Goal: Transaction & Acquisition: Purchase product/service

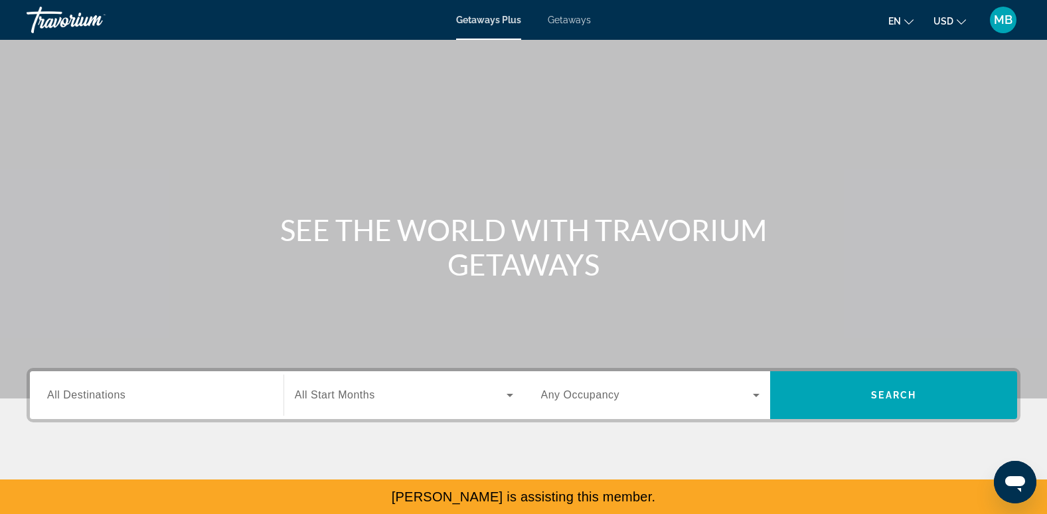
click at [576, 25] on span "Getaways" at bounding box center [569, 20] width 43 height 11
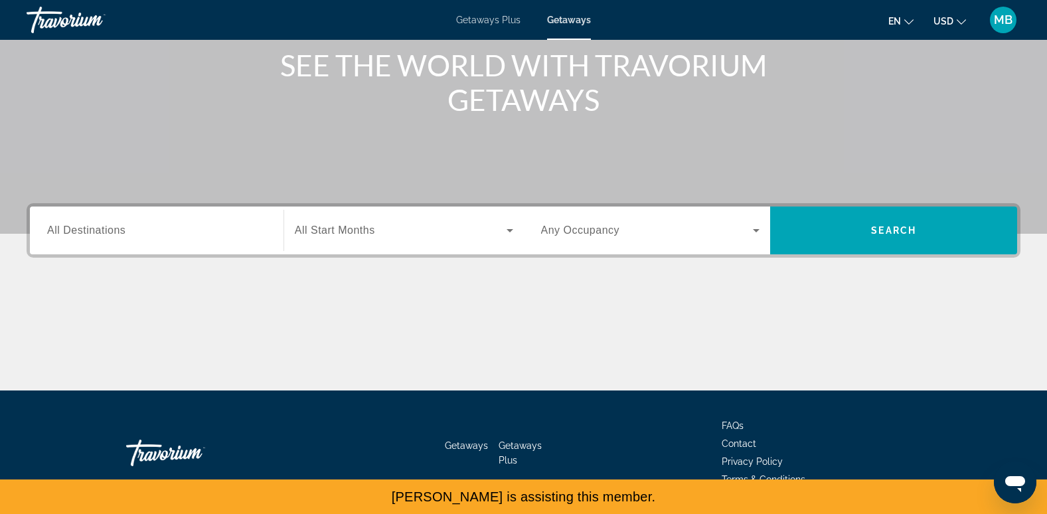
click at [116, 242] on div "Search widget" at bounding box center [156, 231] width 219 height 38
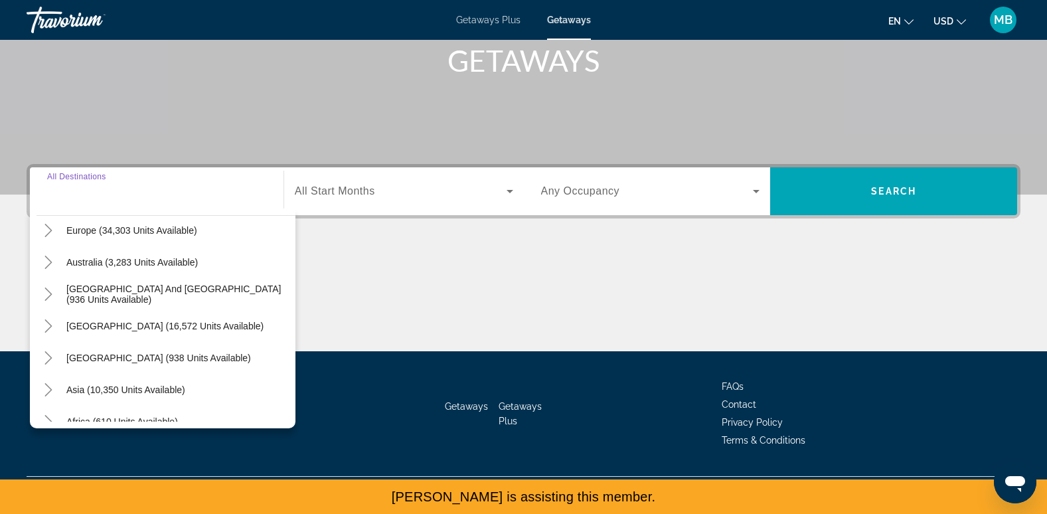
scroll to position [215, 0]
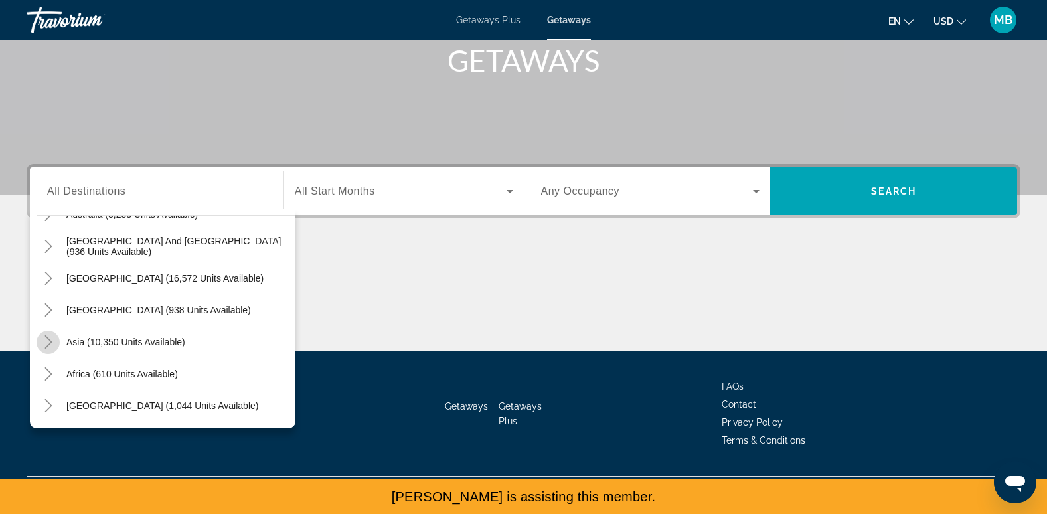
click at [44, 340] on icon "Toggle Asia (10,350 units available)" at bounding box center [48, 341] width 13 height 13
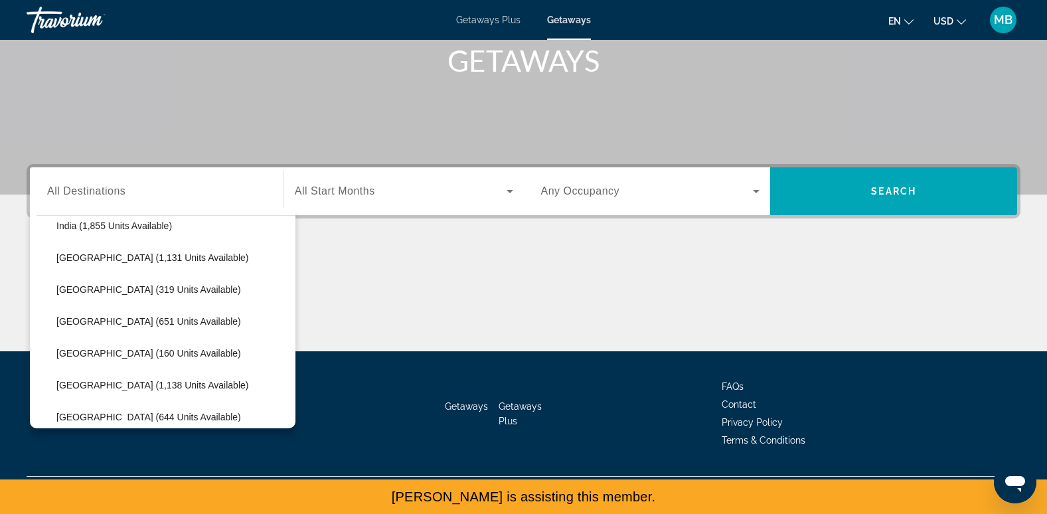
scroll to position [460, 0]
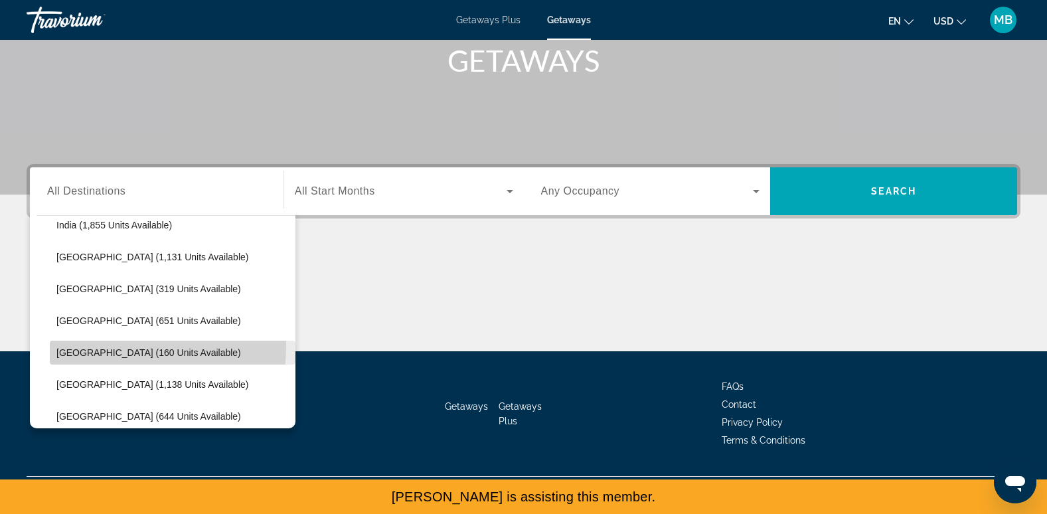
click at [106, 346] on span "Search widget" at bounding box center [173, 353] width 246 height 32
type input "**********"
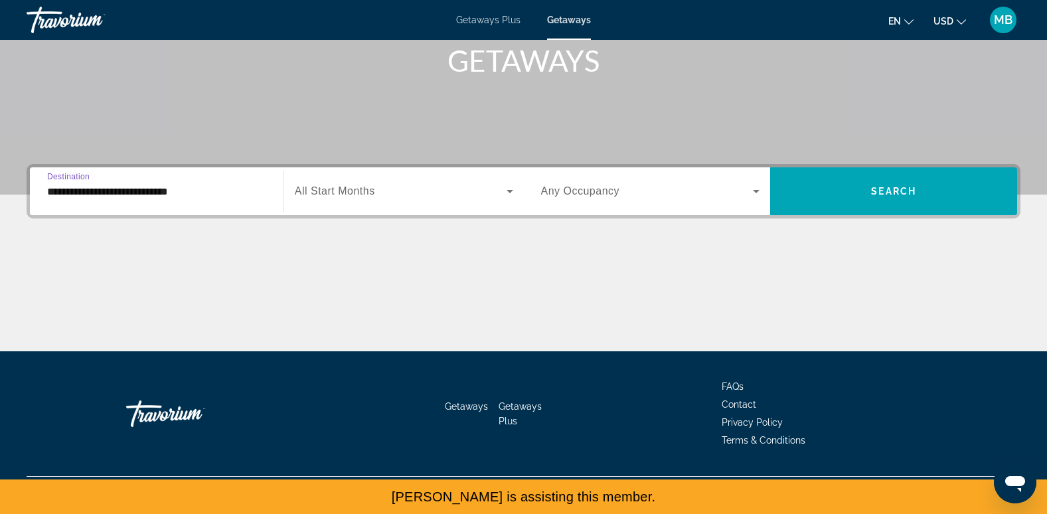
click at [345, 202] on div "Search widget" at bounding box center [404, 191] width 218 height 37
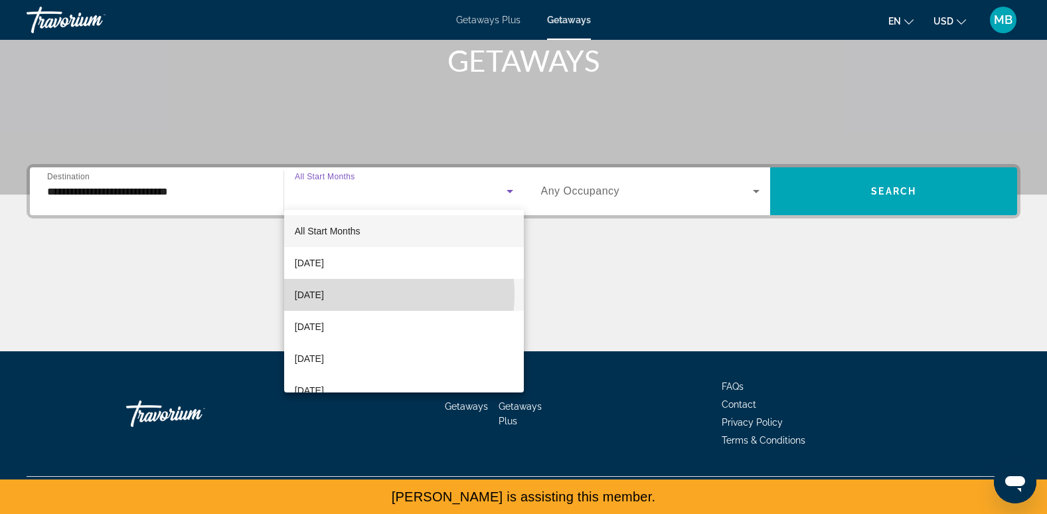
click at [369, 294] on mat-option "October 2025" at bounding box center [404, 295] width 240 height 32
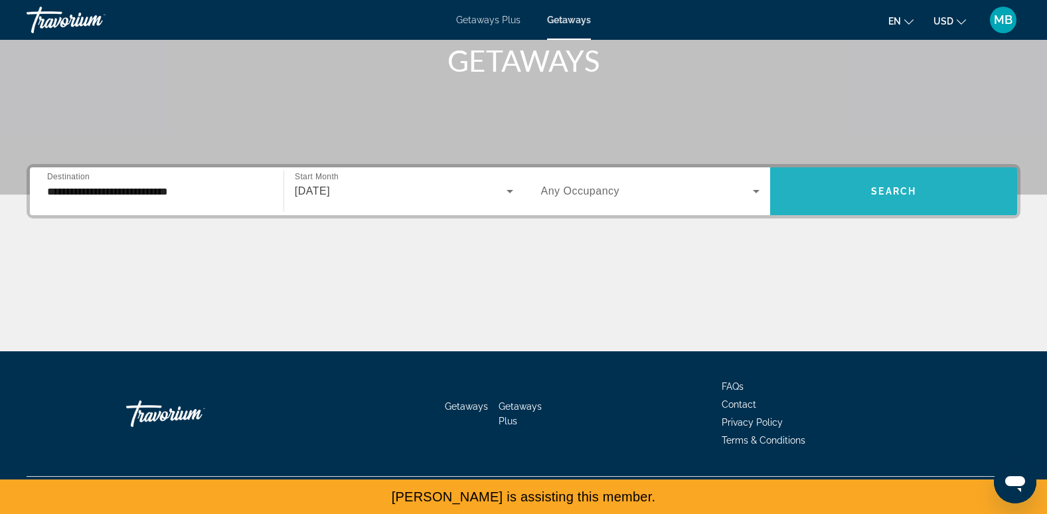
click at [855, 197] on span "Search widget" at bounding box center [893, 191] width 247 height 32
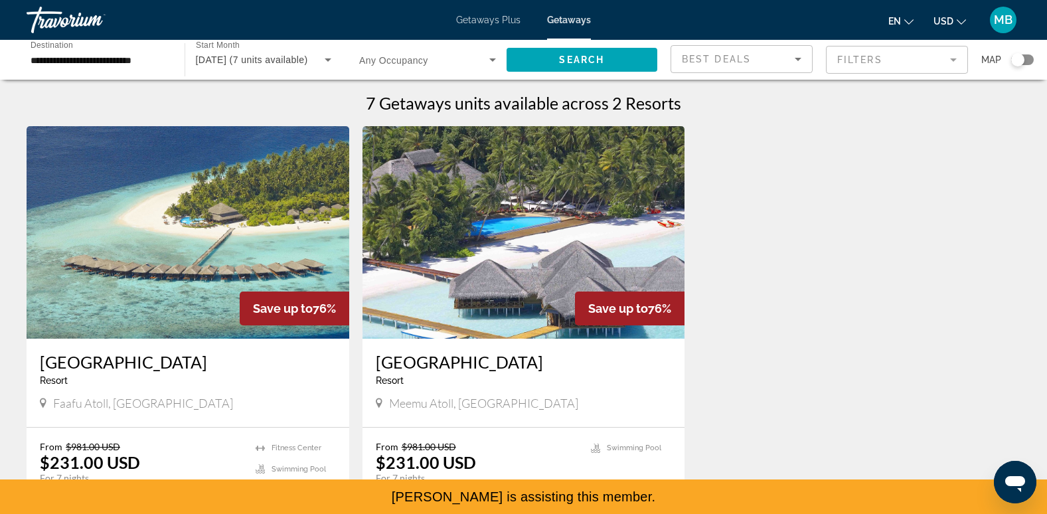
click at [859, 64] on mat-form-field "Filters" at bounding box center [897, 60] width 142 height 28
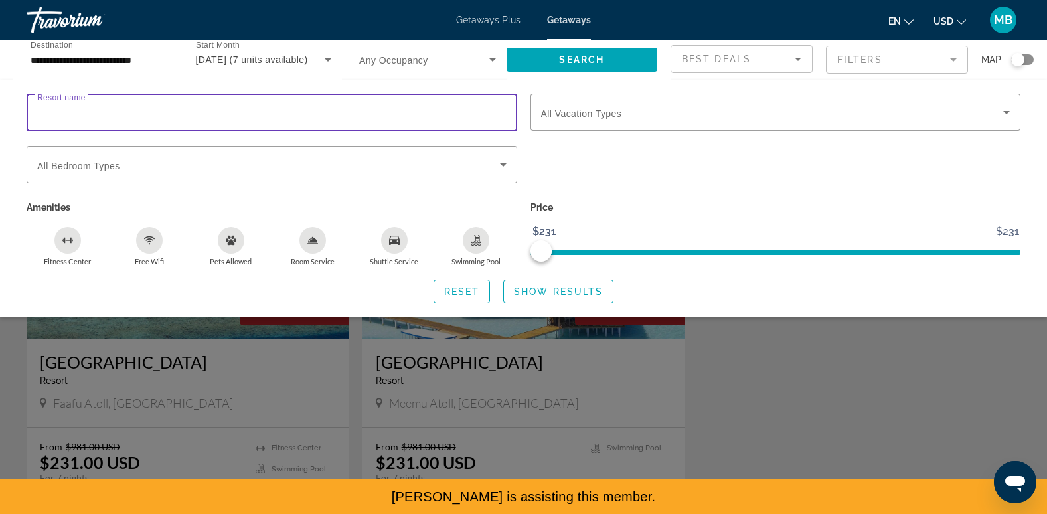
paste input "**********"
type input "**********"
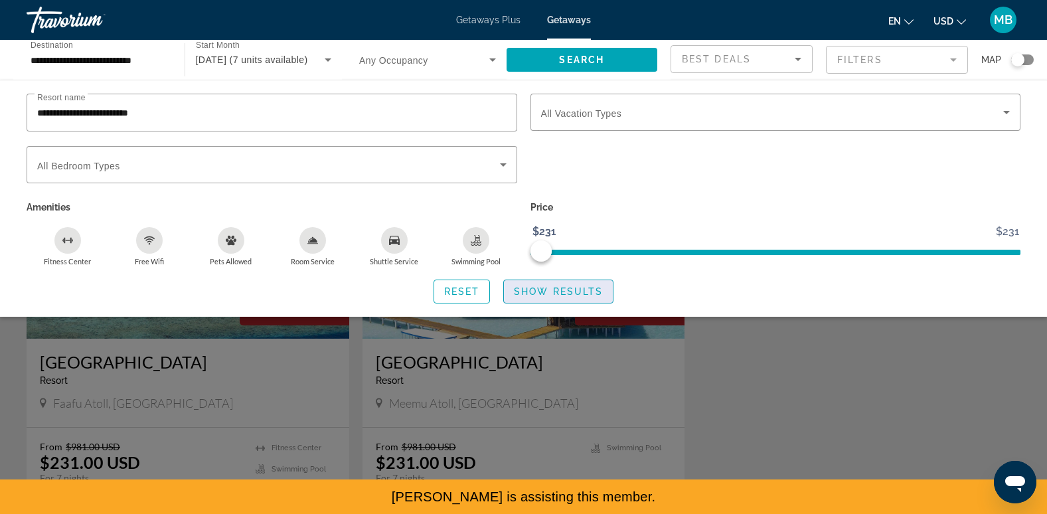
click at [571, 294] on span "Show Results" at bounding box center [558, 291] width 89 height 11
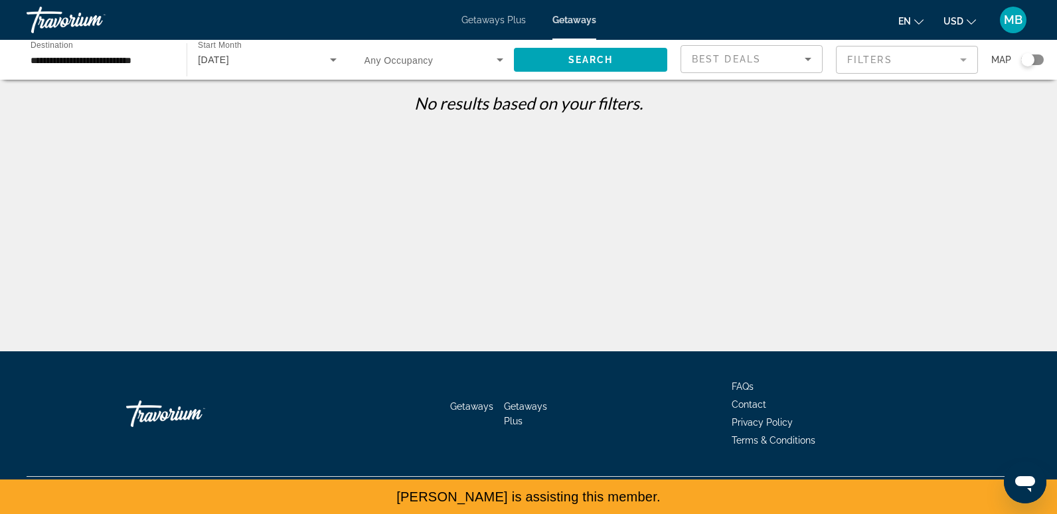
click at [843, 64] on mat-form-field "Filters" at bounding box center [907, 60] width 142 height 28
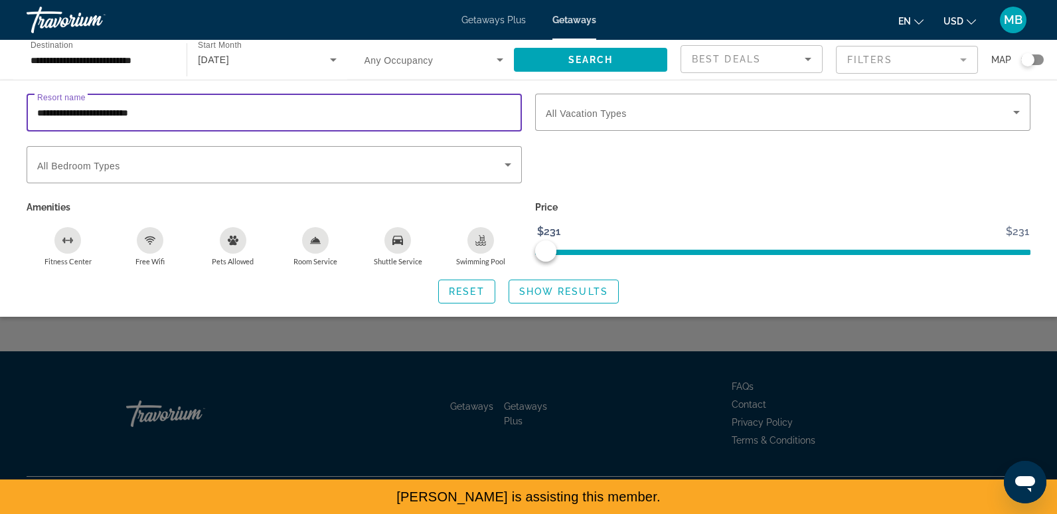
drag, startPoint x: 186, startPoint y: 115, endPoint x: 85, endPoint y: 107, distance: 101.2
click at [85, 107] on input "**********" at bounding box center [274, 113] width 474 height 16
type input "********"
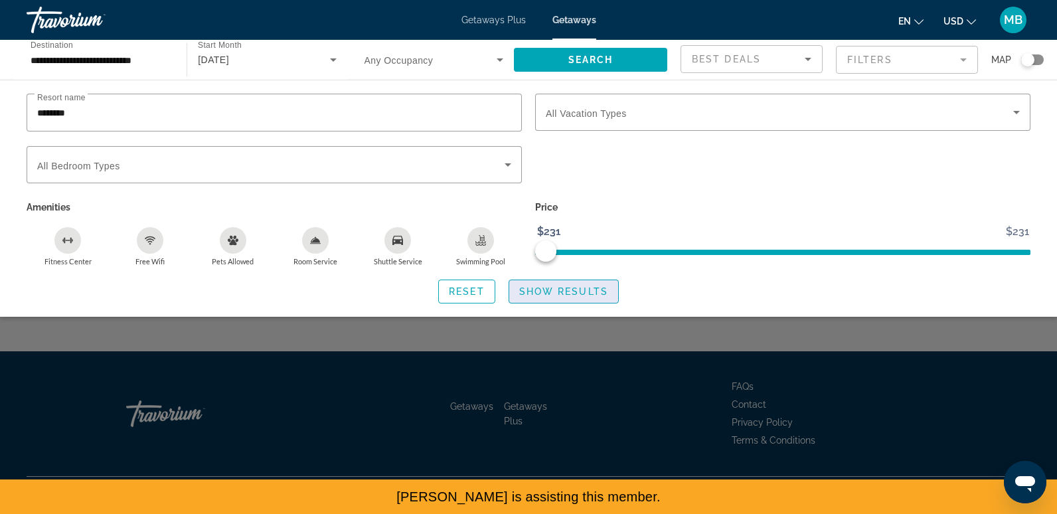
click at [586, 292] on span "Show Results" at bounding box center [563, 291] width 89 height 11
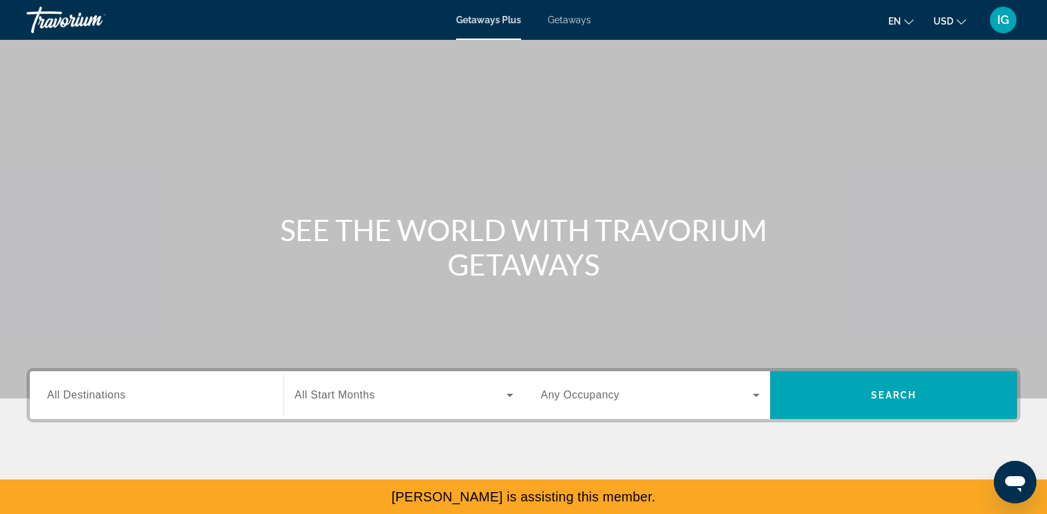
click at [556, 21] on span "Getaways" at bounding box center [569, 20] width 43 height 11
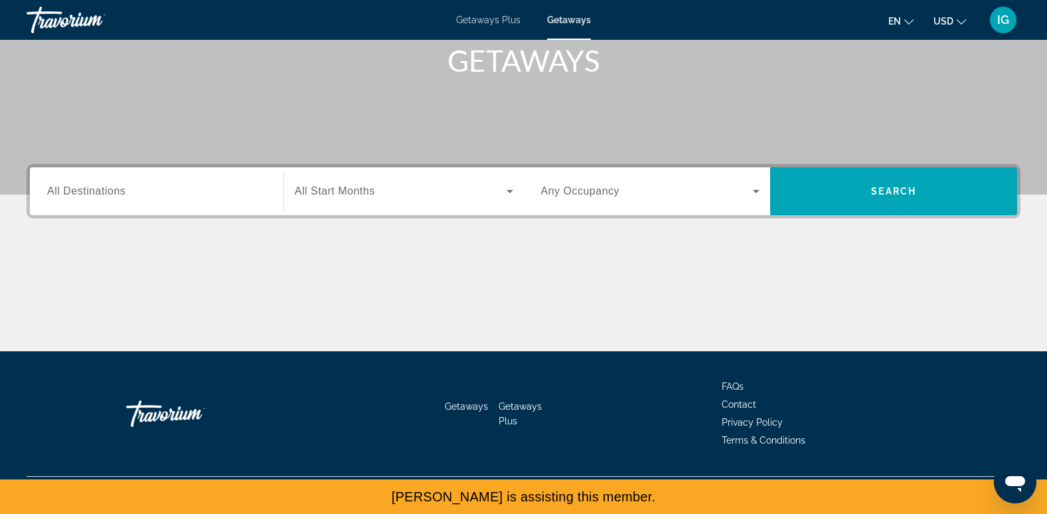
click at [778, 440] on span "Terms & Conditions" at bounding box center [764, 440] width 84 height 11
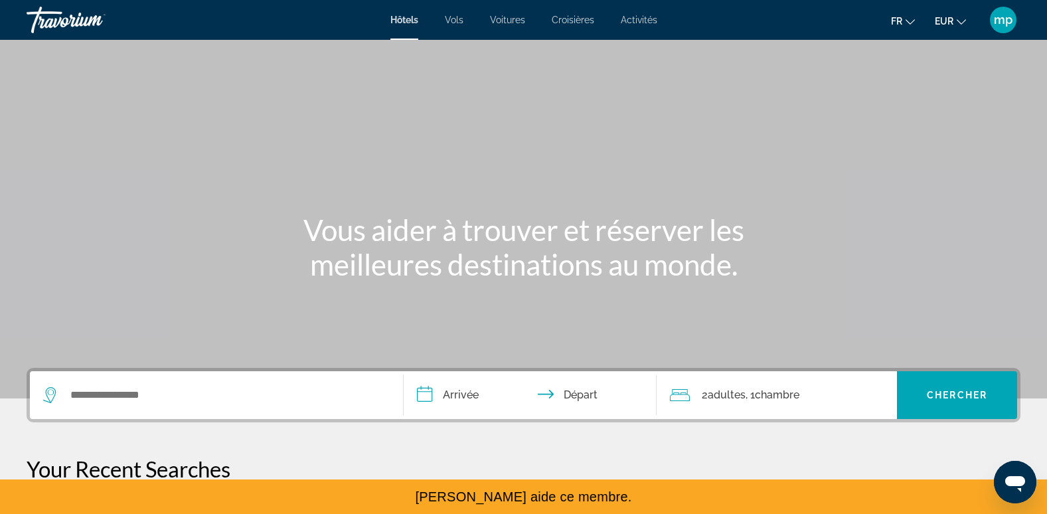
click at [894, 22] on span "fr" at bounding box center [896, 21] width 11 height 11
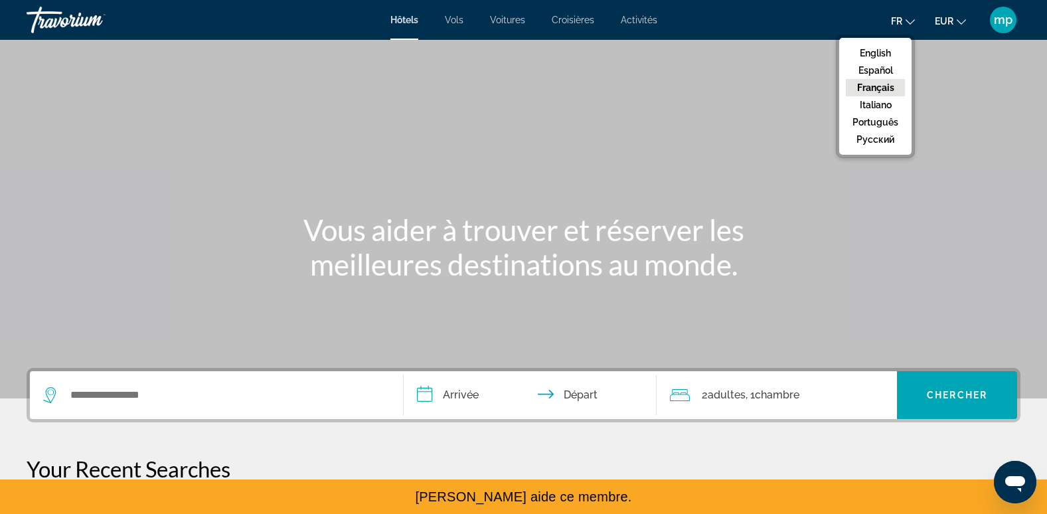
click at [886, 44] on ul "English Español Français Italiano Português русский" at bounding box center [875, 96] width 72 height 117
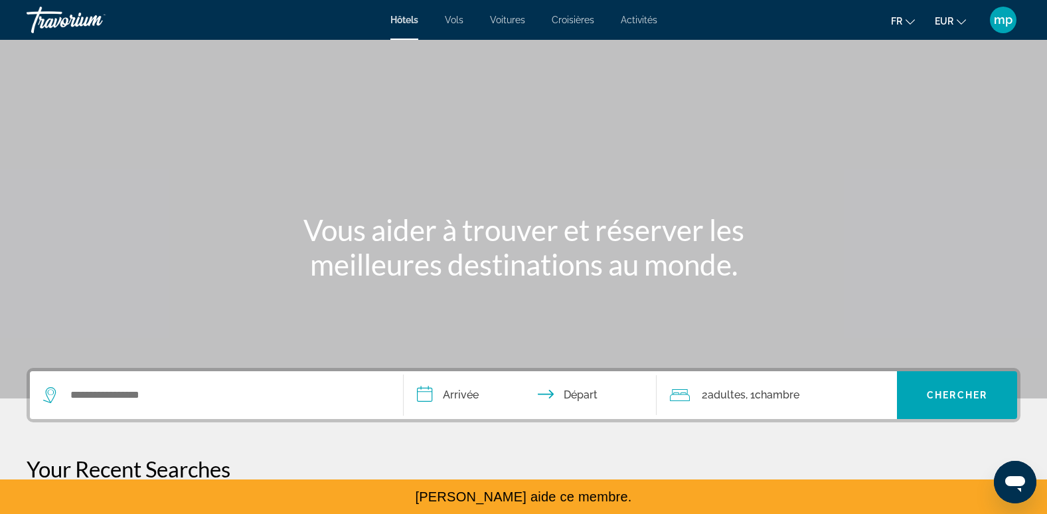
click at [906, 21] on icon "Change language" at bounding box center [910, 21] width 9 height 9
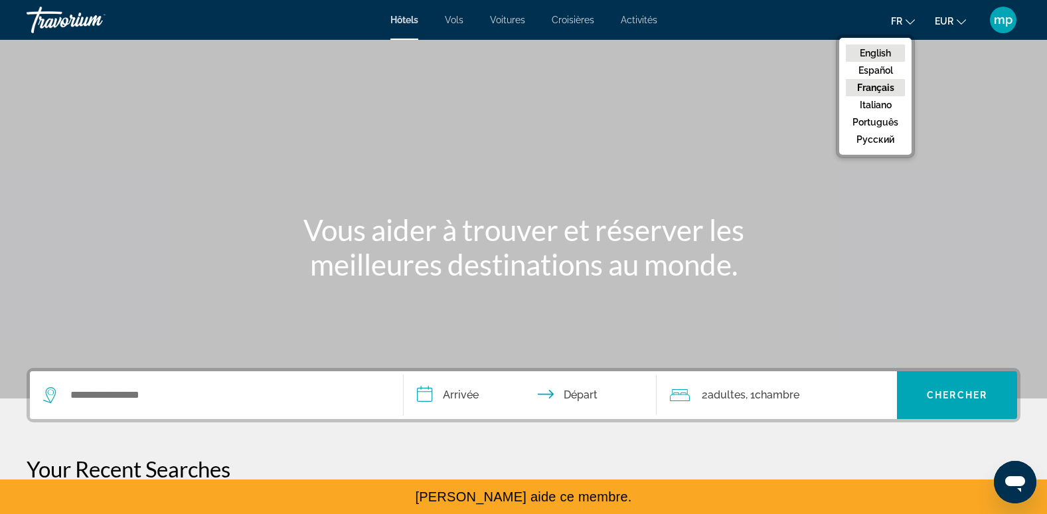
click at [894, 50] on button "English" at bounding box center [875, 52] width 59 height 17
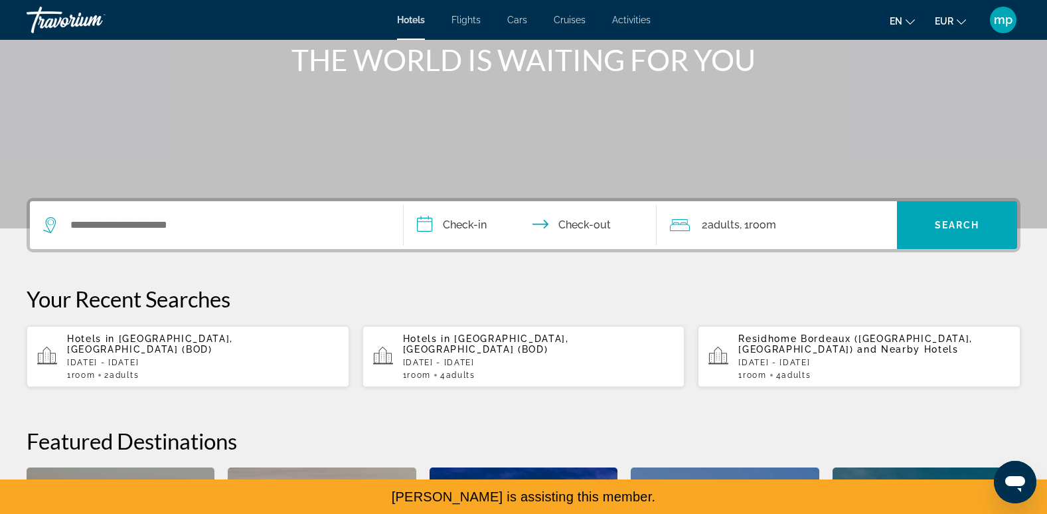
scroll to position [171, 0]
click at [203, 357] on p "[DATE] - [DATE]" at bounding box center [203, 361] width 272 height 9
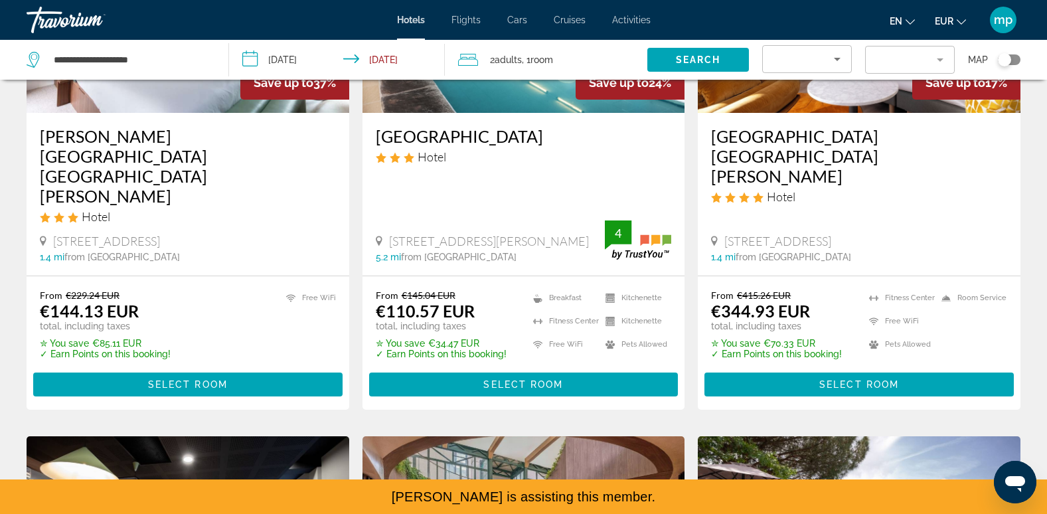
scroll to position [244, 0]
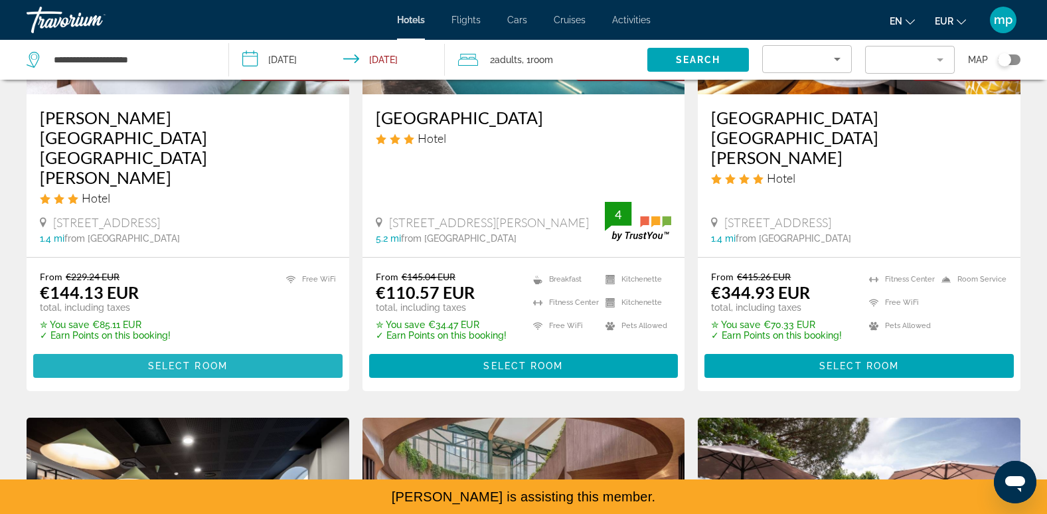
click at [197, 350] on span "Main content" at bounding box center [187, 366] width 309 height 32
